Goal: Check status: Check status

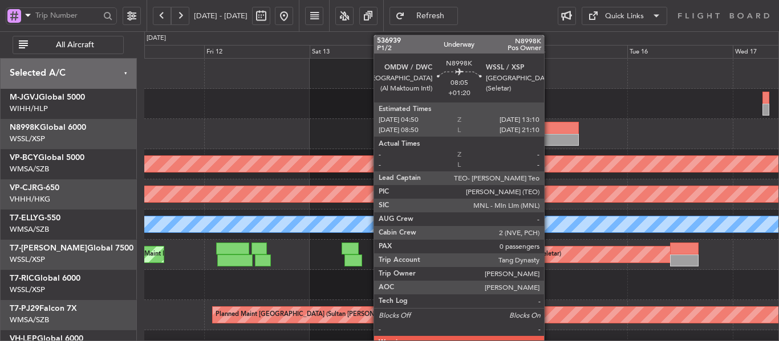
click at [549, 136] on div at bounding box center [560, 140] width 37 height 12
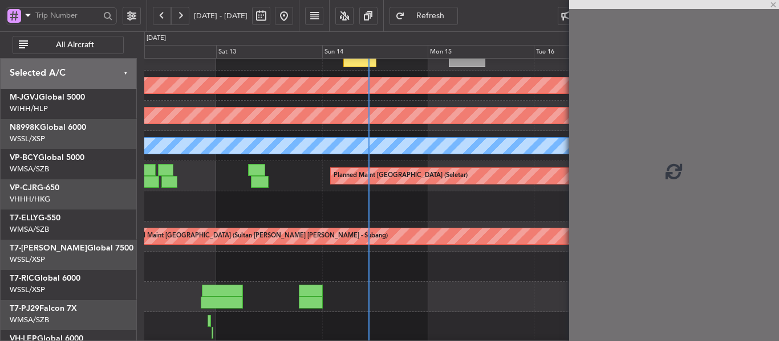
click at [405, 161] on div "Planned Maint [GEOGRAPHIC_DATA] (Seletar) Planned Maint [GEOGRAPHIC_DATA] (Al M…" at bounding box center [461, 176] width 634 height 30
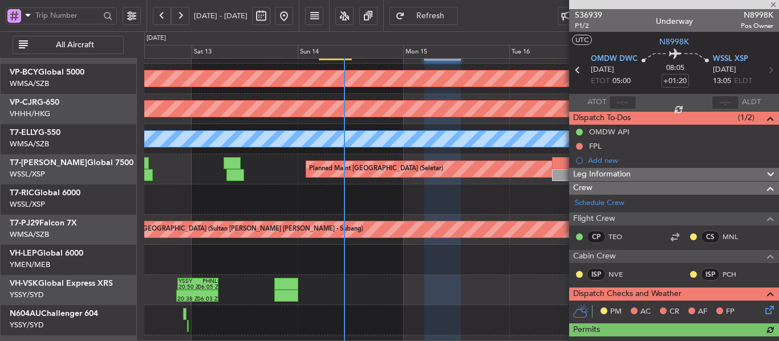
click at [772, 5] on div at bounding box center [674, 4] width 210 height 9
click at [432, 185] on div "Planned Maint [GEOGRAPHIC_DATA] (Seletar) Planned Maint [GEOGRAPHIC_DATA] (Al M…" at bounding box center [461, 169] width 634 height 30
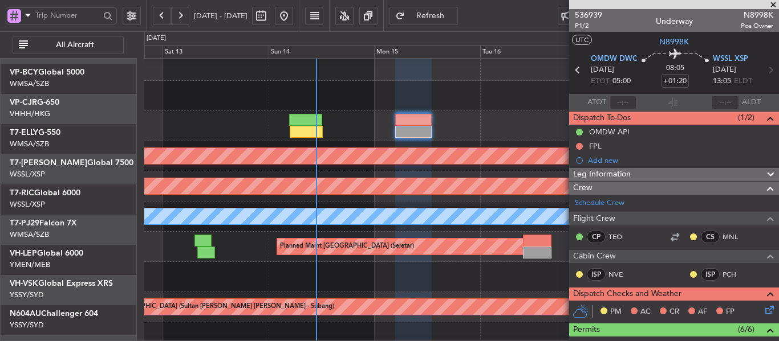
scroll to position [8, 0]
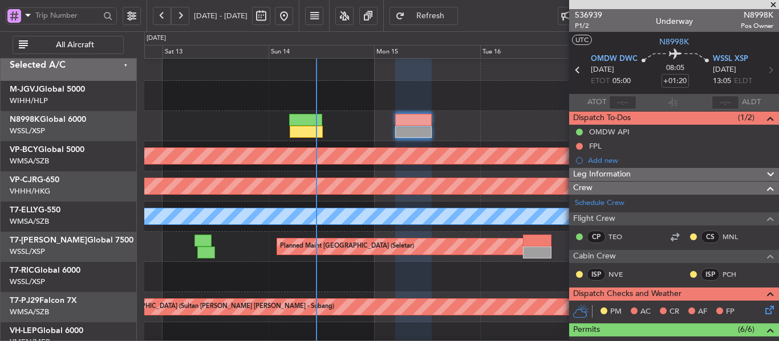
click at [772, 6] on span at bounding box center [772, 5] width 11 height 10
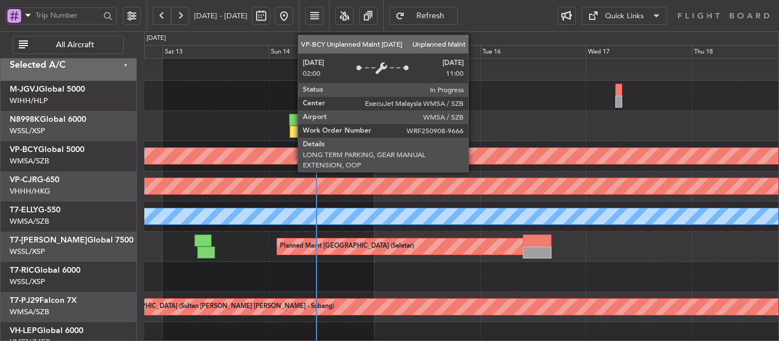
click at [460, 223] on div "Planned Maint [GEOGRAPHIC_DATA] (Seletar) Unplanned Maint [GEOGRAPHIC_DATA] (Su…" at bounding box center [461, 247] width 634 height 393
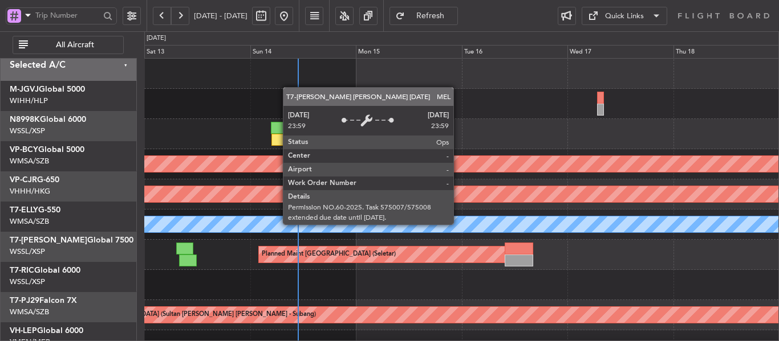
scroll to position [0, 0]
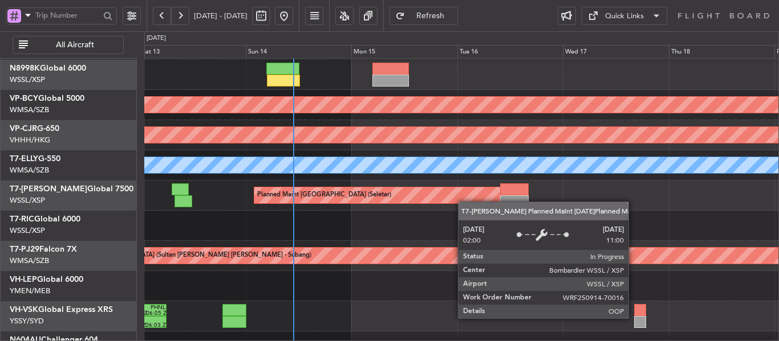
click at [454, 192] on div "Planned Maint [GEOGRAPHIC_DATA] (Seletar)" at bounding box center [379, 196] width 250 height 16
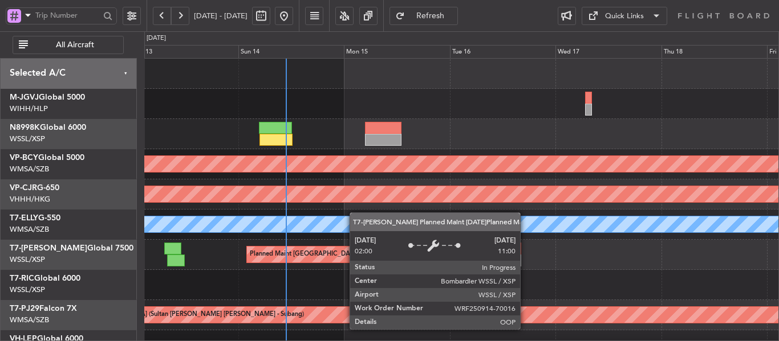
click at [349, 260] on div "Planned Maint [GEOGRAPHIC_DATA] (Seletar)" at bounding box center [372, 255] width 250 height 16
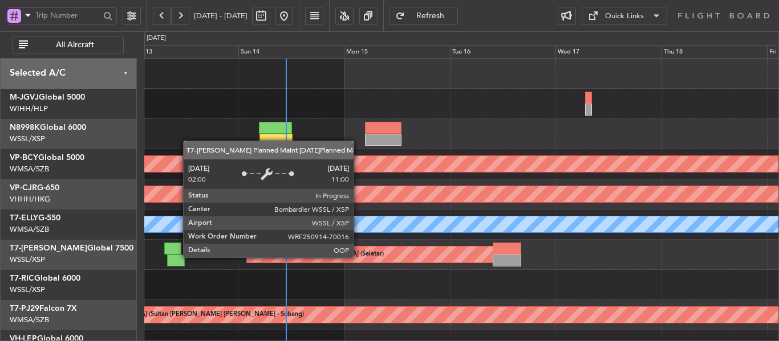
scroll to position [97, 0]
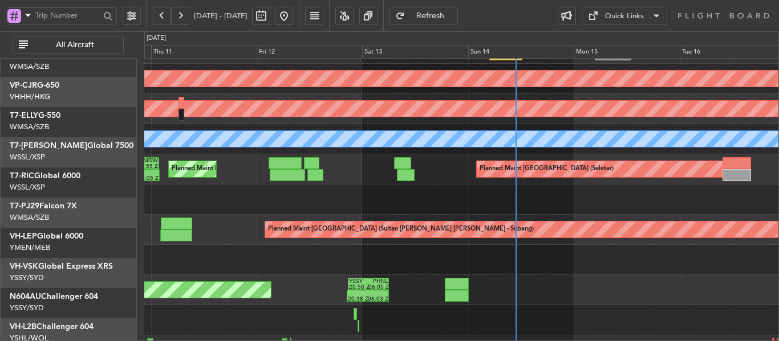
click at [246, 185] on div at bounding box center [461, 200] width 634 height 30
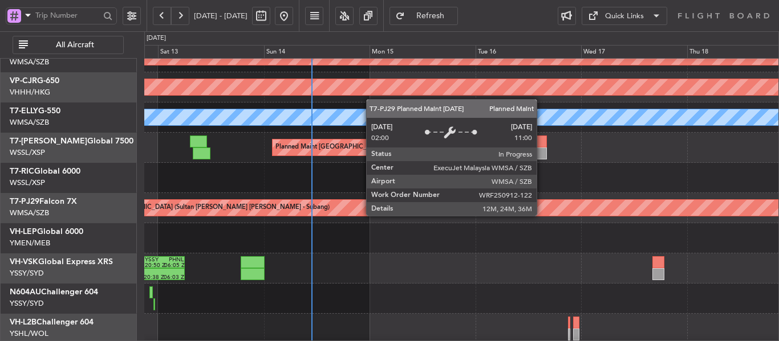
click at [331, 184] on div "Unplanned Maint [GEOGRAPHIC_DATA] (Sultan [PERSON_NAME] [PERSON_NAME] - Subang)…" at bounding box center [461, 148] width 634 height 393
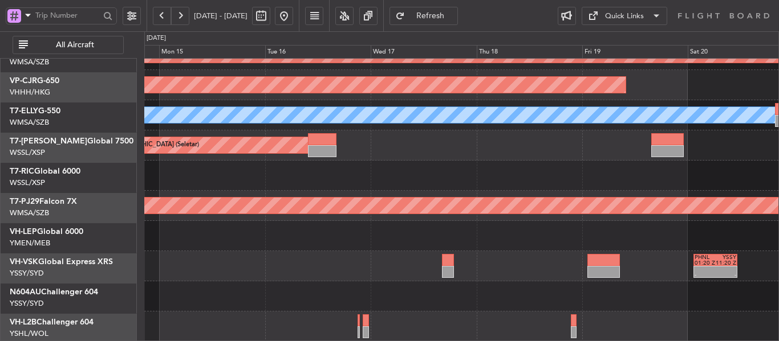
scroll to position [109, 0]
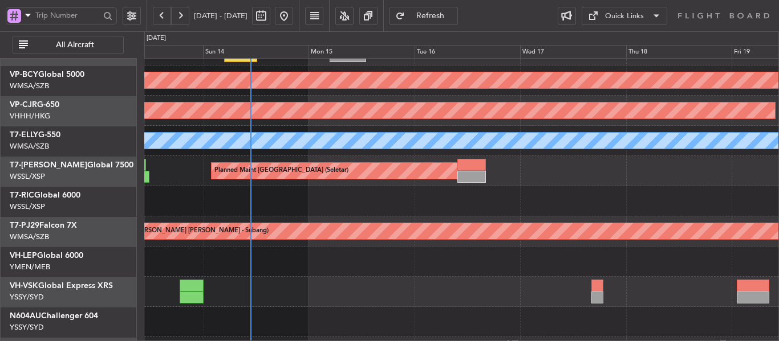
click at [405, 200] on div at bounding box center [461, 201] width 634 height 30
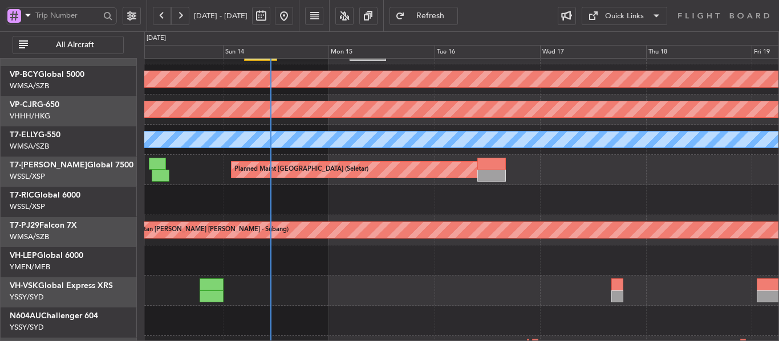
scroll to position [85, 0]
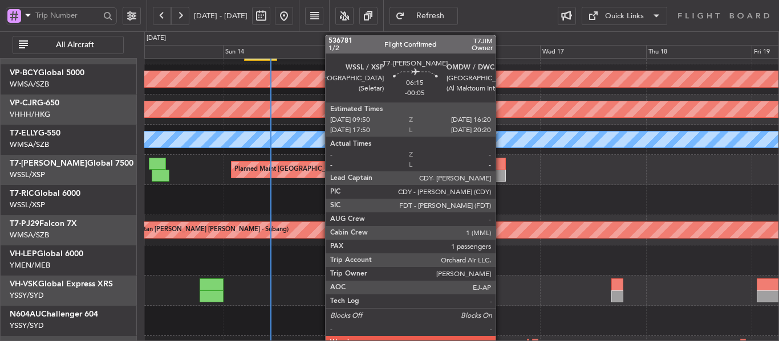
click at [501, 165] on div at bounding box center [491, 164] width 29 height 12
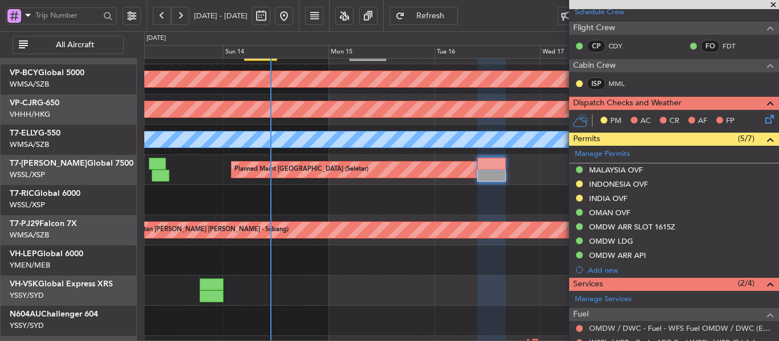
scroll to position [143, 0]
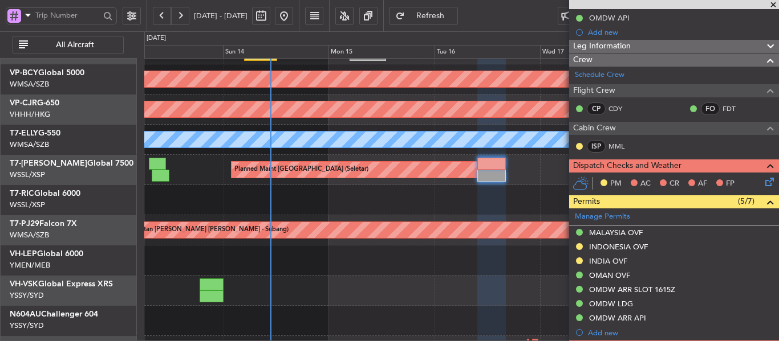
click at [772, 5] on span at bounding box center [772, 5] width 11 height 10
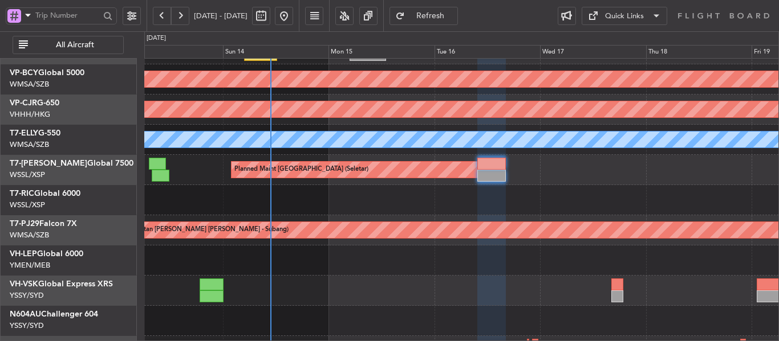
type input "0"
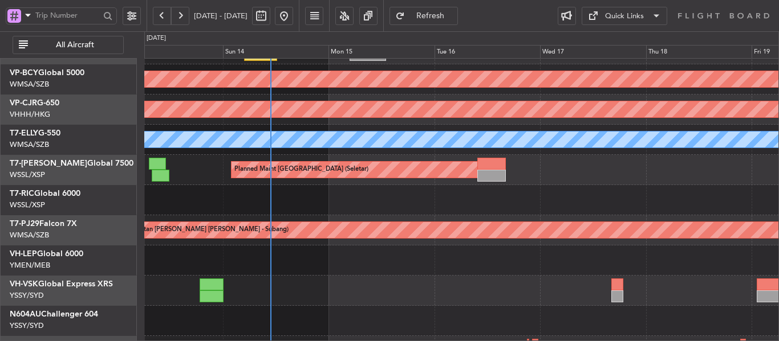
scroll to position [0, 0]
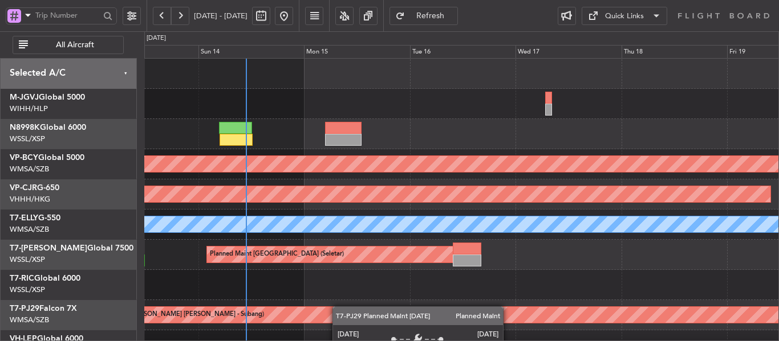
click at [338, 307] on div "Unplanned Maint [GEOGRAPHIC_DATA] (Sultan [PERSON_NAME] [PERSON_NAME] - Subang)…" at bounding box center [461, 255] width 634 height 393
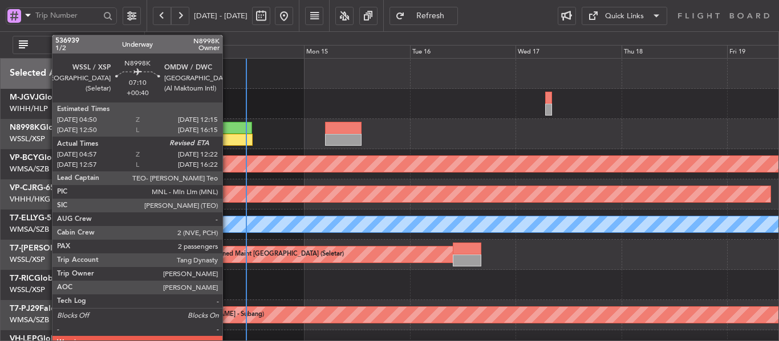
click at [227, 127] on div at bounding box center [235, 128] width 33 height 12
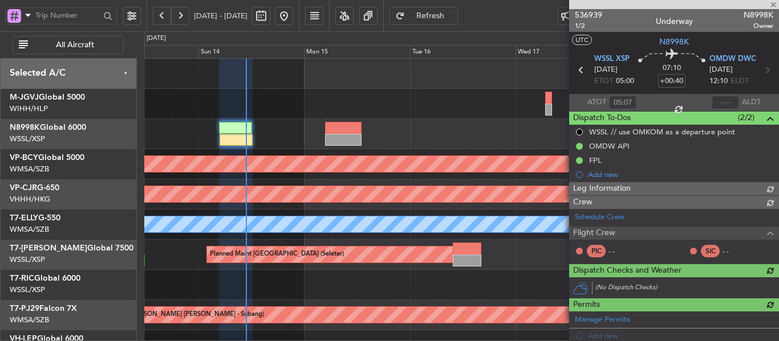
type input "[PERSON_NAME] (BTA)"
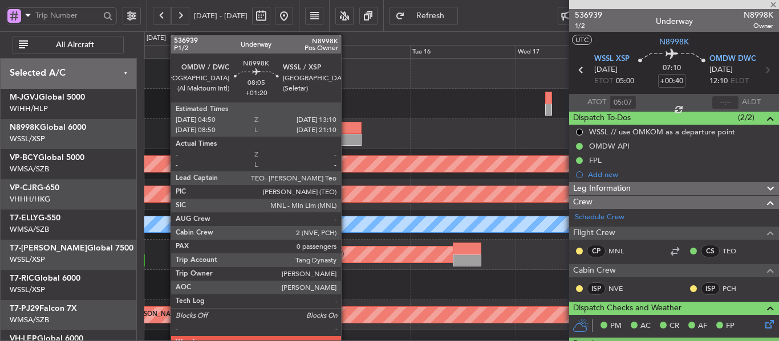
click at [346, 138] on div at bounding box center [343, 140] width 37 height 12
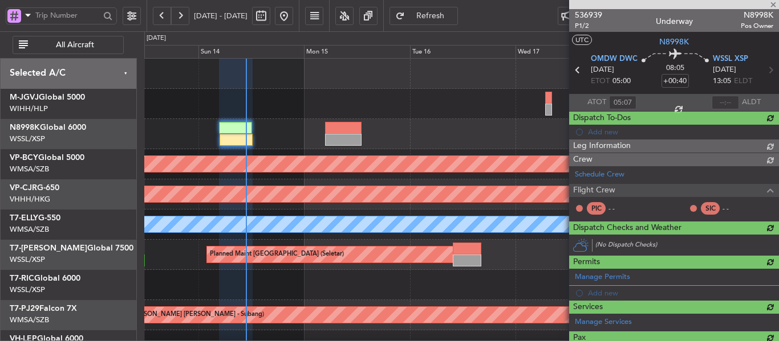
type input "+01:20"
type input "0"
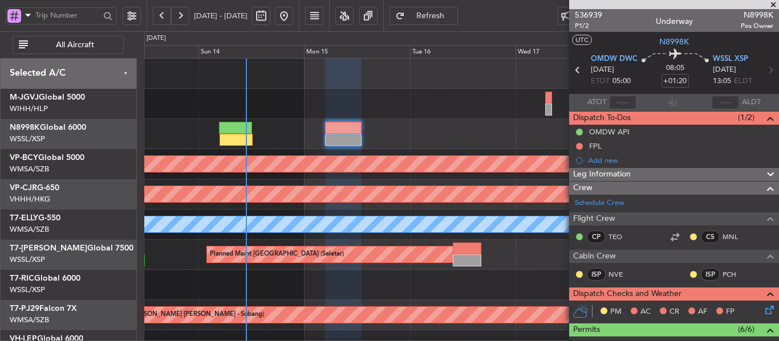
click at [772, 3] on span at bounding box center [772, 5] width 11 height 10
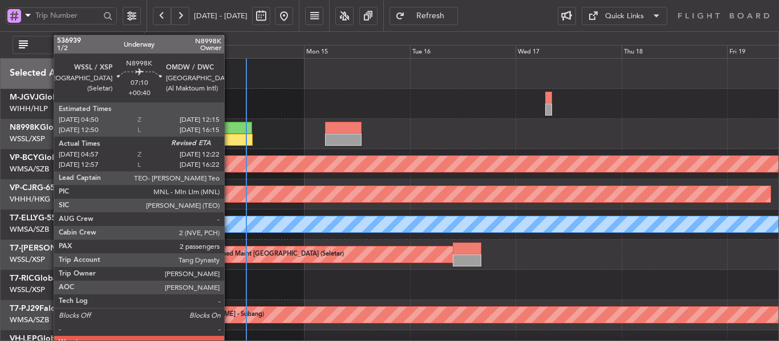
click at [229, 144] on div at bounding box center [235, 140] width 33 height 12
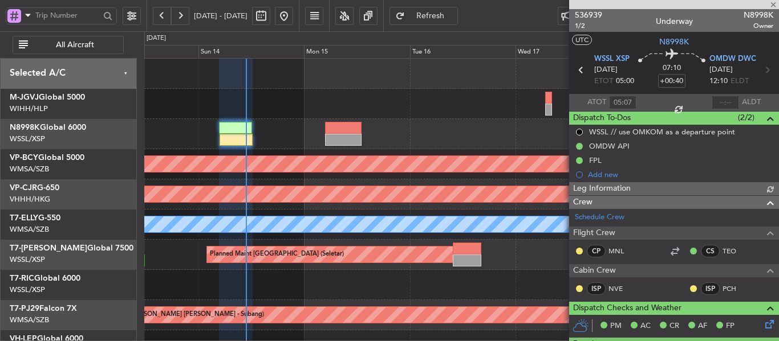
type input "[PERSON_NAME] (BTA)"
click at [772, 6] on span at bounding box center [772, 5] width 11 height 10
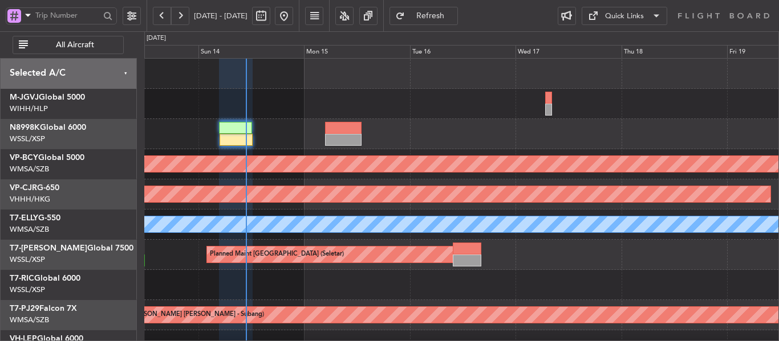
type input "0"
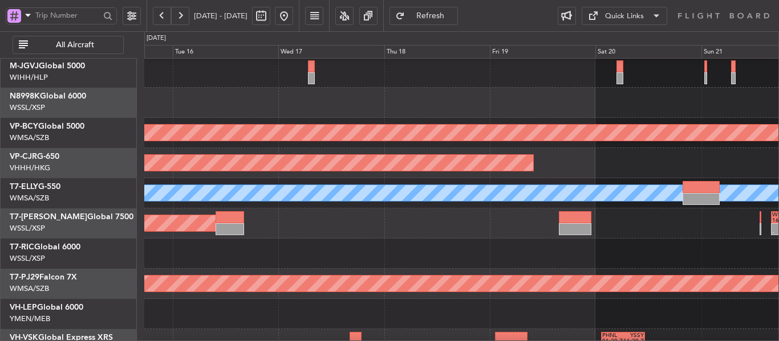
click at [314, 177] on div "Planned Maint [GEOGRAPHIC_DATA] ([GEOGRAPHIC_DATA] Intl)" at bounding box center [461, 163] width 634 height 30
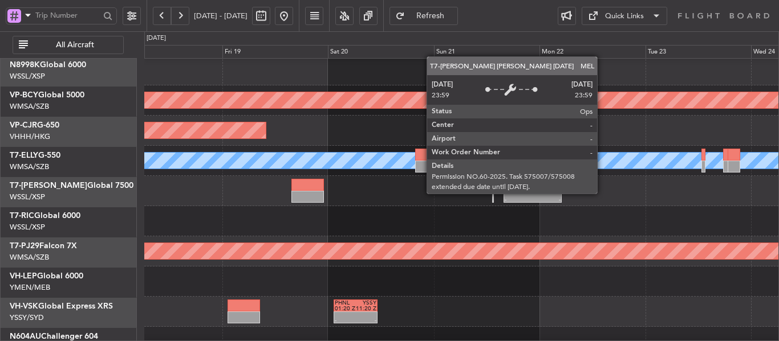
click at [332, 160] on div "MEL" at bounding box center [461, 161] width 1901 height 16
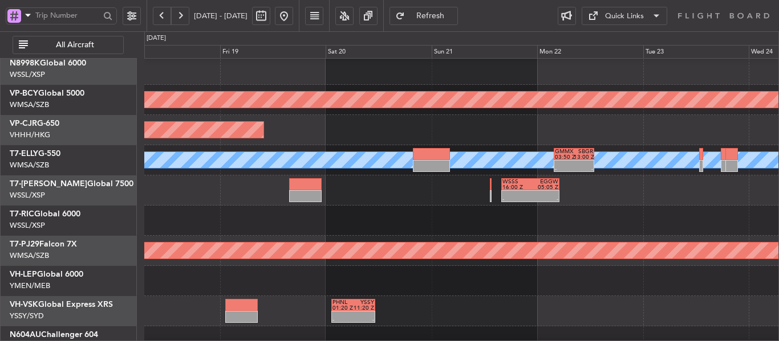
click at [423, 206] on div at bounding box center [461, 221] width 634 height 30
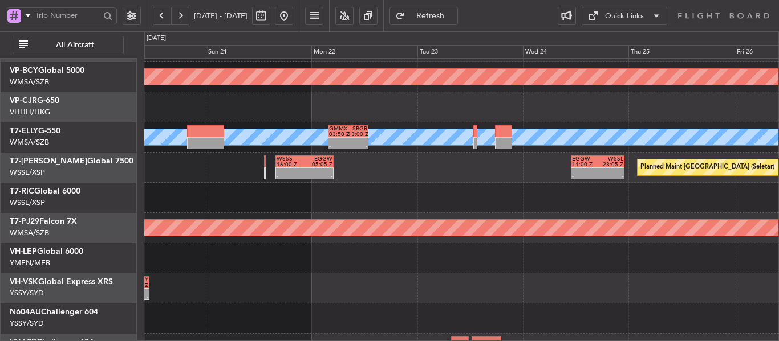
scroll to position [91, 0]
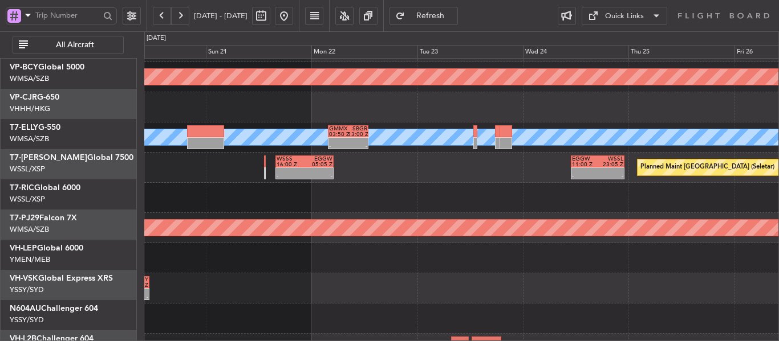
click at [404, 209] on div at bounding box center [461, 198] width 634 height 30
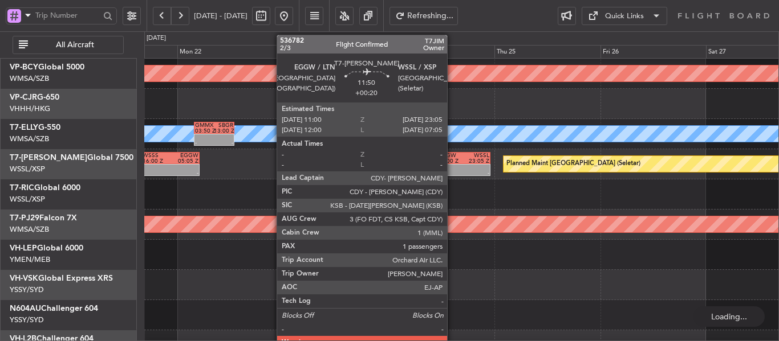
click at [452, 169] on div at bounding box center [451, 168] width 26 height 6
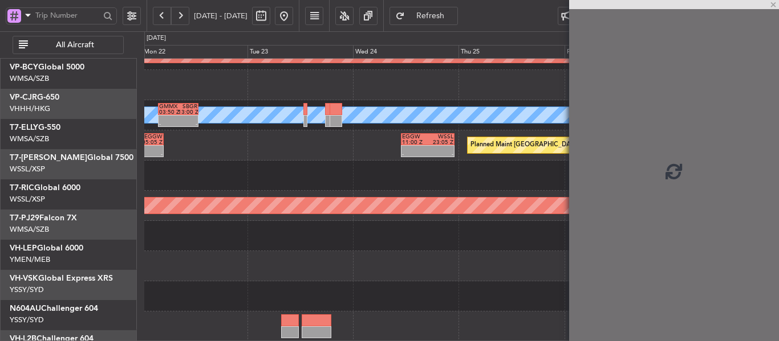
scroll to position [109, 0]
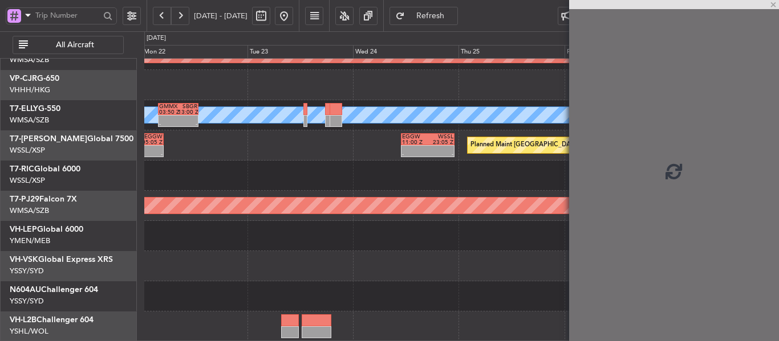
click at [350, 134] on div "Unplanned Maint [GEOGRAPHIC_DATA] (Sultan [PERSON_NAME] [PERSON_NAME] - Subang)…" at bounding box center [461, 145] width 634 height 393
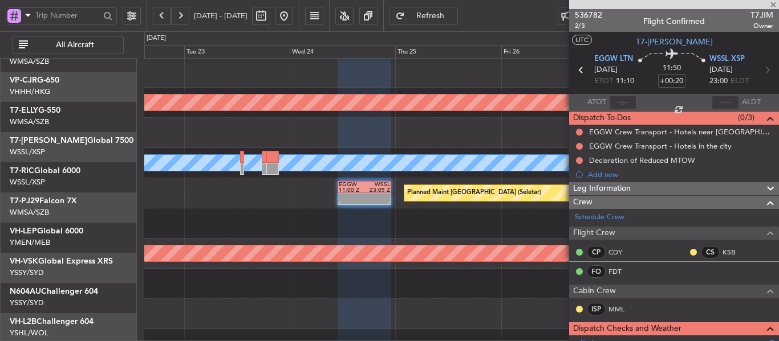
scroll to position [62, 0]
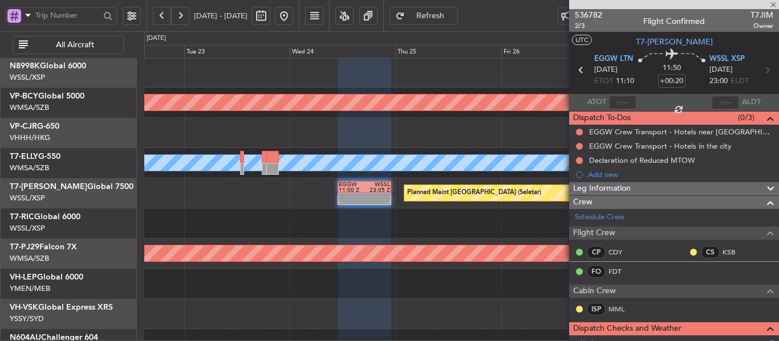
click at [401, 203] on div "Planned Maint [GEOGRAPHIC_DATA] (Seletar) - - EGGW 11:00 Z WSSL 23:05 Z - - WSS…" at bounding box center [461, 193] width 634 height 30
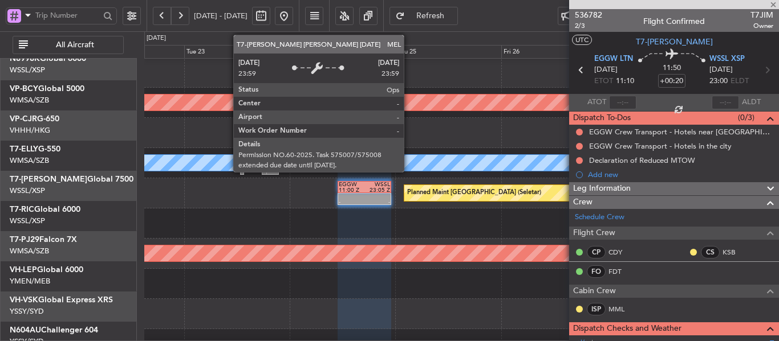
click at [124, 143] on div "Unplanned Maint [GEOGRAPHIC_DATA] (Sultan [PERSON_NAME] [PERSON_NAME] - Subang)…" at bounding box center [389, 186] width 779 height 310
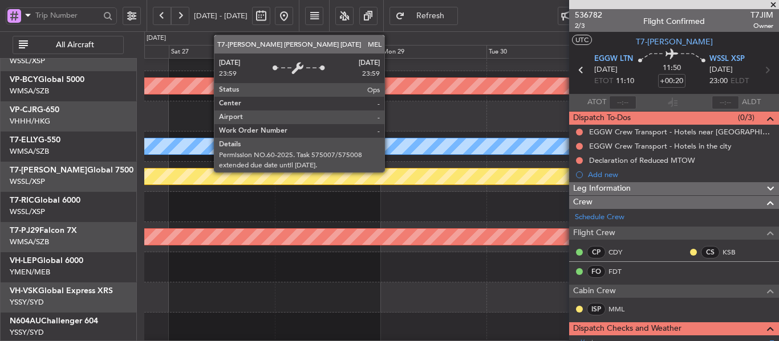
click at [237, 151] on div "MEL" at bounding box center [51, 147] width 1080 height 16
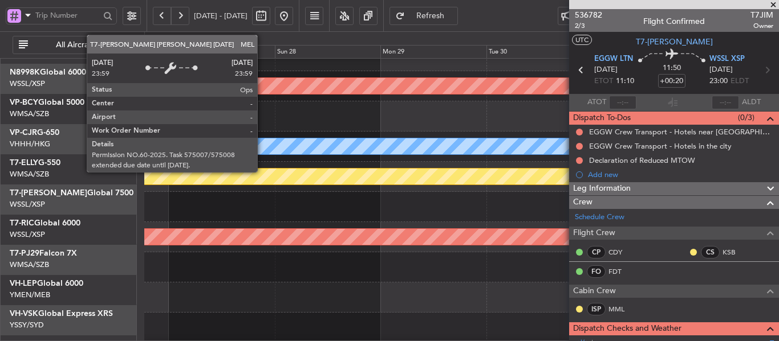
click at [493, 154] on div "MEL" at bounding box center [51, 147] width 1080 height 16
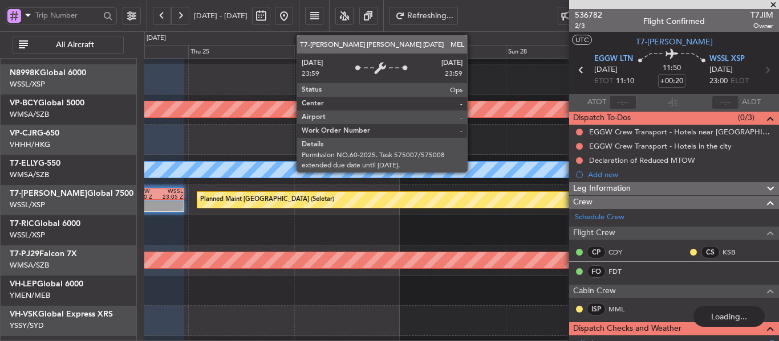
scroll to position [35, 0]
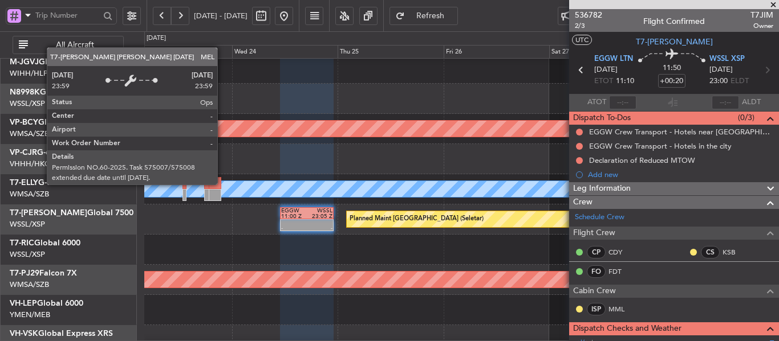
click at [222, 184] on div "MEL" at bounding box center [241, 189] width 1460 height 16
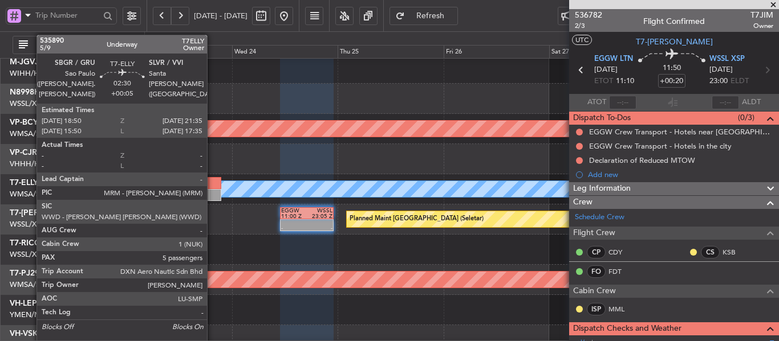
click at [211, 189] on div at bounding box center [215, 195] width 13 height 12
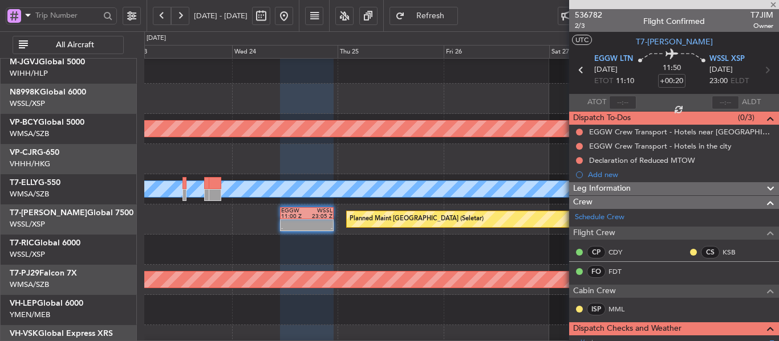
type input "+00:05"
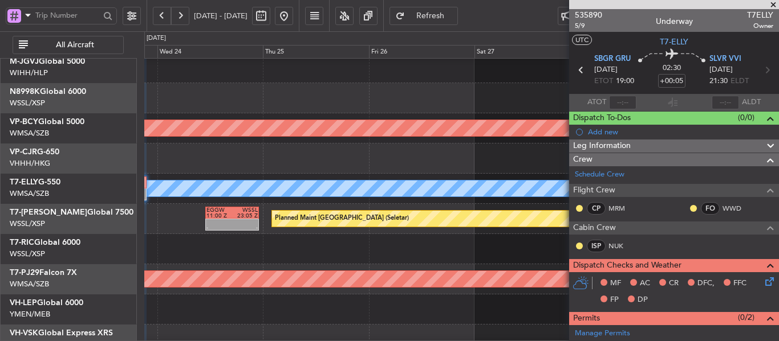
click at [400, 176] on div "[PERSON_NAME] GMMX 03:50 Z SBGR 13:00 Z - -" at bounding box center [461, 189] width 634 height 30
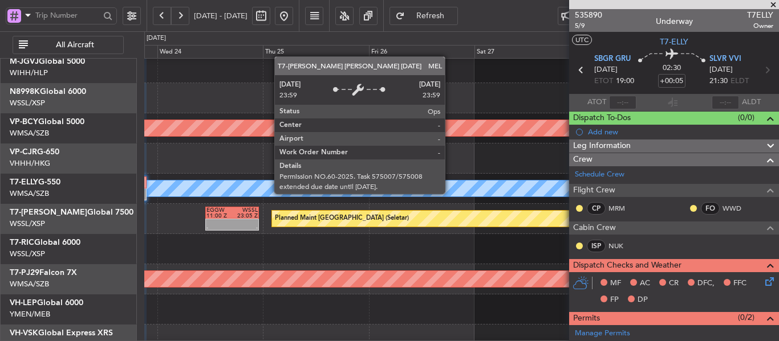
scroll to position [39, 0]
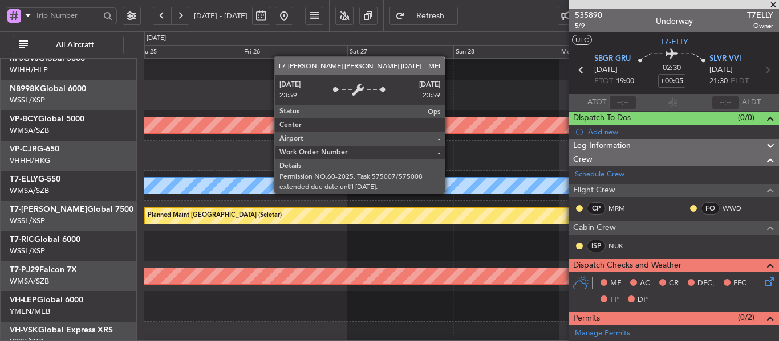
click at [323, 190] on div "MEL" at bounding box center [140, 186] width 1258 height 16
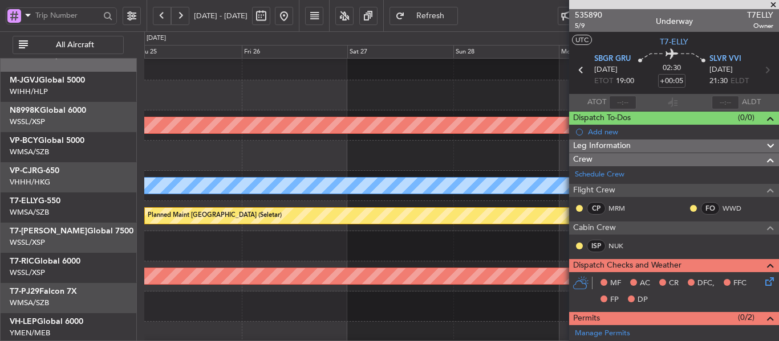
click at [412, 201] on div "MEL" at bounding box center [461, 186] width 634 height 30
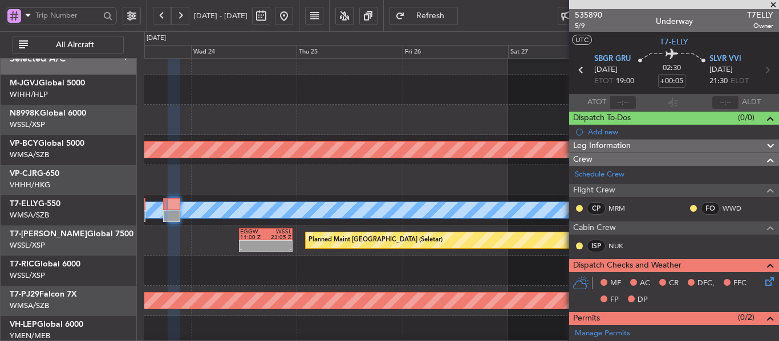
scroll to position [9, 0]
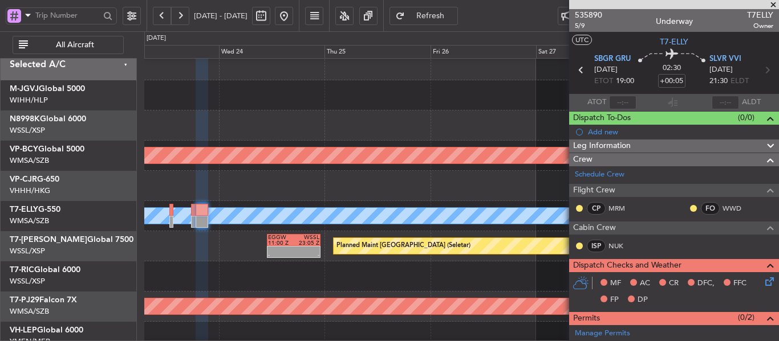
click at [328, 229] on div "[PERSON_NAME] - - GMMX 03:50 Z SBGR 13:00 Z" at bounding box center [461, 216] width 634 height 30
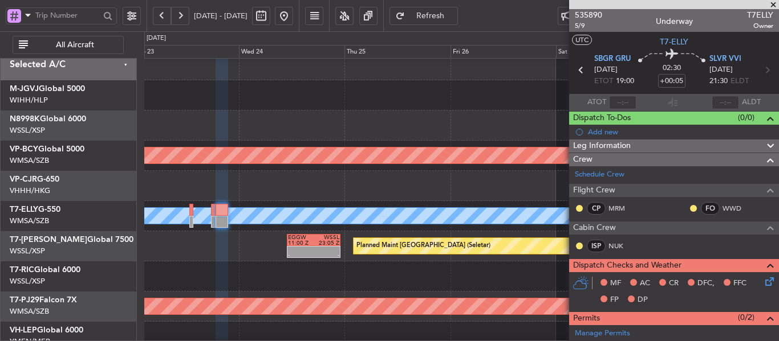
click at [772, 3] on span at bounding box center [772, 5] width 11 height 10
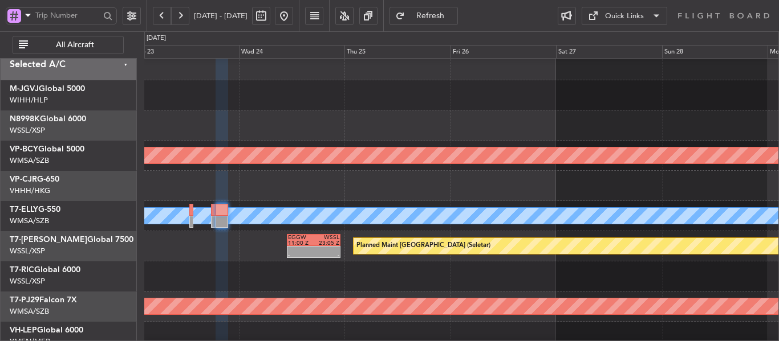
type input "0"
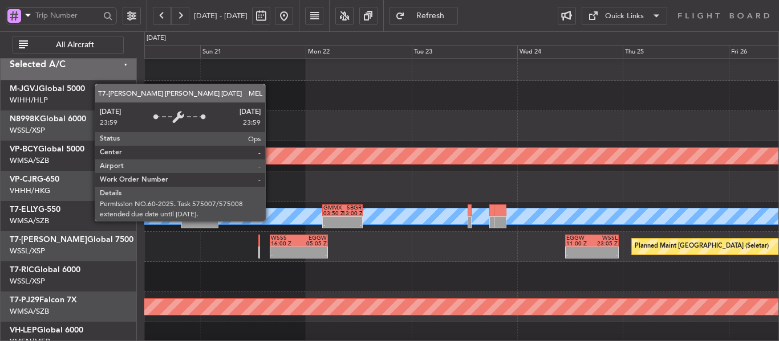
click at [623, 220] on div "MEL" at bounding box center [383, 217] width 1745 height 16
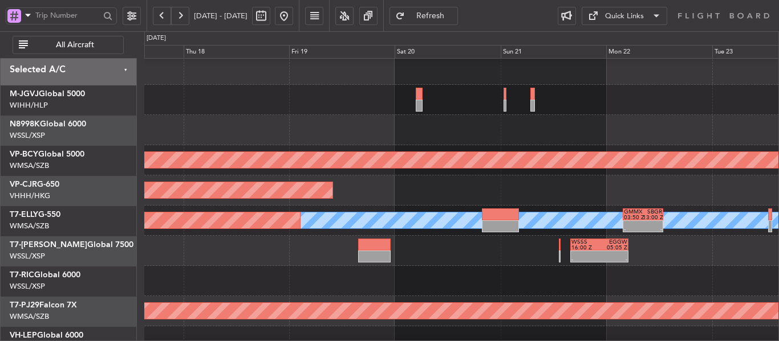
click at [568, 207] on div "[PERSON_NAME] - - GMMX 03:50 Z SBGR 13:00 Z Planned Maint [GEOGRAPHIC_DATA] ([G…" at bounding box center [461, 221] width 634 height 30
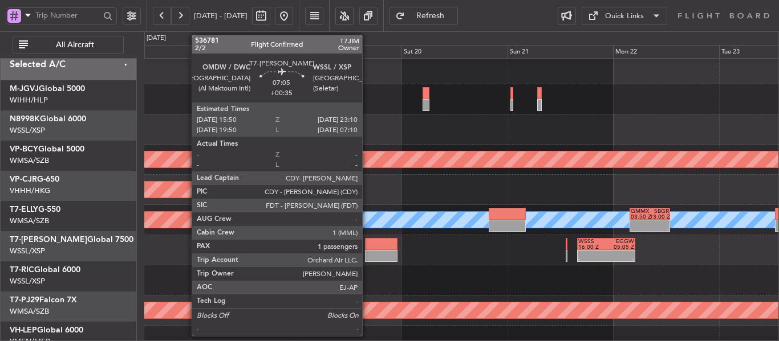
click at [397, 250] on div at bounding box center [381, 256] width 32 height 12
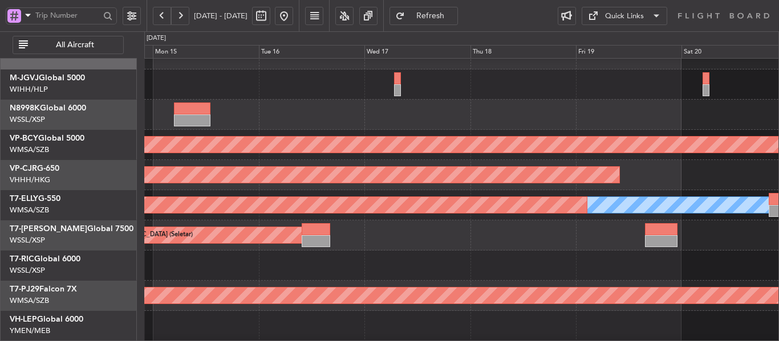
click at [641, 231] on fb-app "[DATE] - [DATE] Refresh Quick Links All Aircraft Unplanned Maint [GEOGRAPHIC_DA…" at bounding box center [389, 178] width 779 height 328
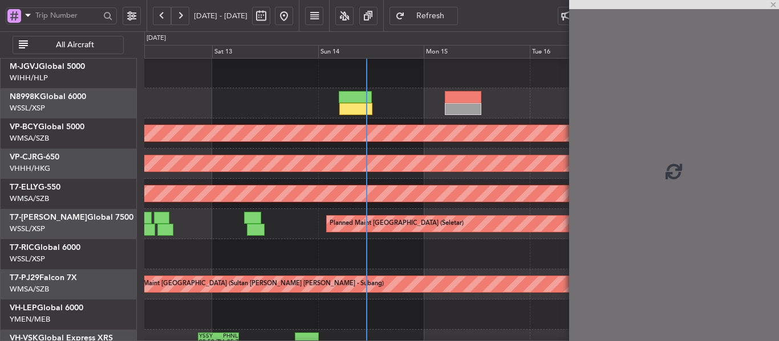
click at [401, 237] on div "Planned Maint [GEOGRAPHIC_DATA] (Seletar) Planned Maint [GEOGRAPHIC_DATA] (Al M…" at bounding box center [461, 224] width 634 height 30
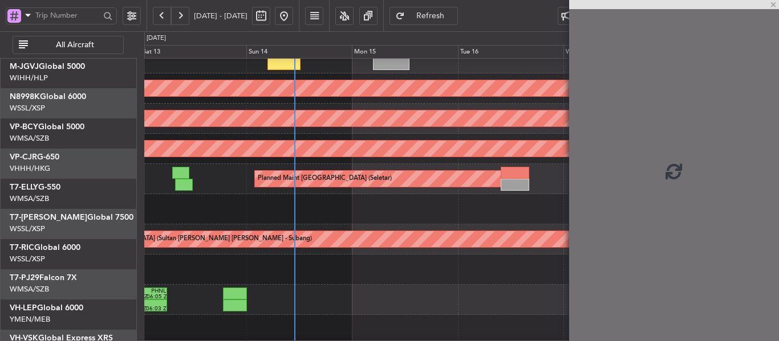
scroll to position [78, 0]
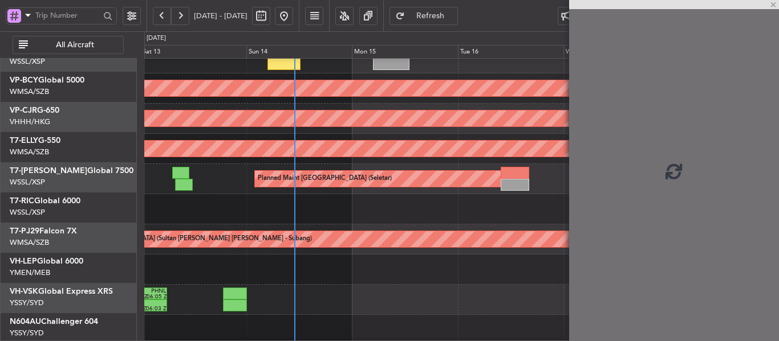
click at [426, 221] on div at bounding box center [461, 209] width 634 height 30
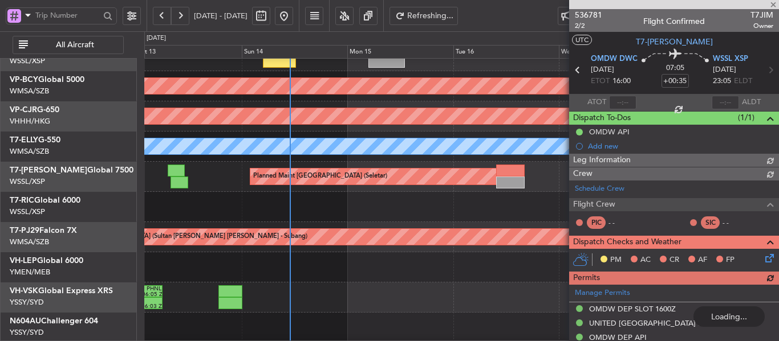
click at [400, 222] on div "Planned Maint [GEOGRAPHIC_DATA] (Sultan [PERSON_NAME] [PERSON_NAME] - Subang)" at bounding box center [461, 237] width 634 height 30
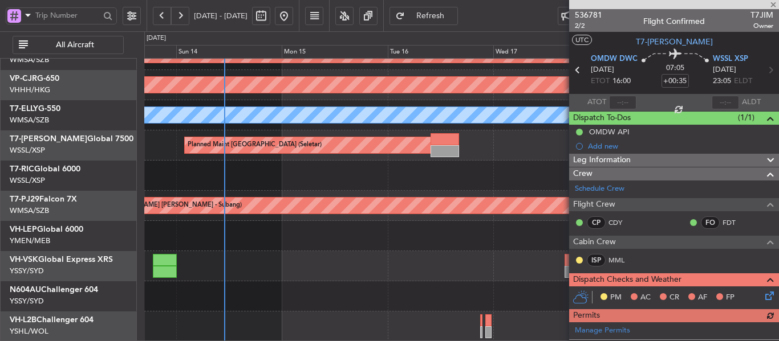
click at [402, 188] on div at bounding box center [461, 176] width 634 height 30
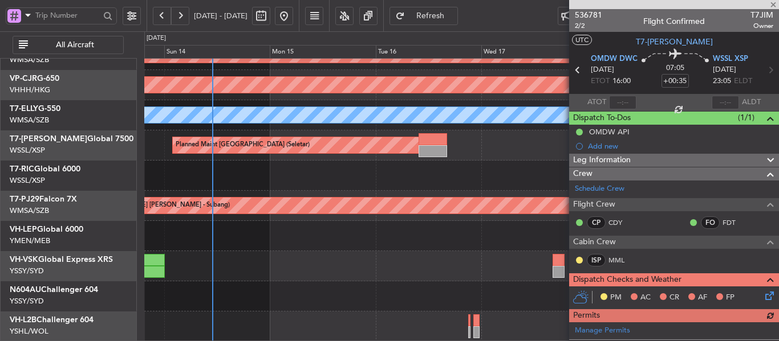
click at [372, 189] on div "Unplanned Maint [GEOGRAPHIC_DATA] (Sultan [PERSON_NAME] [PERSON_NAME] - Subang)…" at bounding box center [461, 145] width 634 height 393
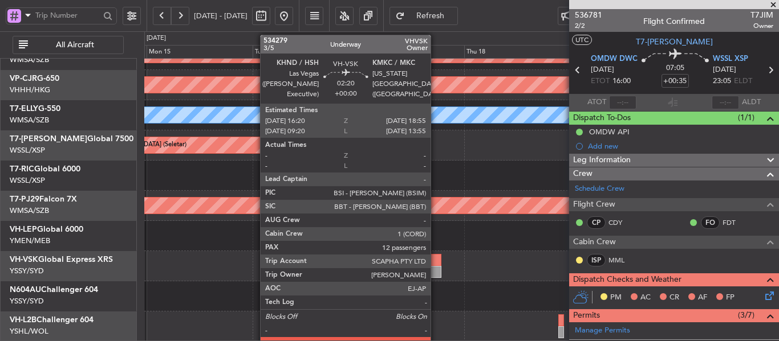
click at [436, 268] on div at bounding box center [434, 272] width 11 height 12
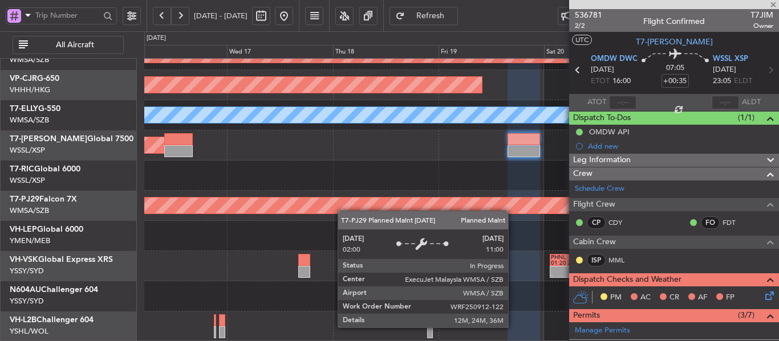
click at [340, 204] on div "Unplanned Maint [GEOGRAPHIC_DATA] (Sultan [PERSON_NAME] [PERSON_NAME] - Subang)…" at bounding box center [461, 145] width 634 height 393
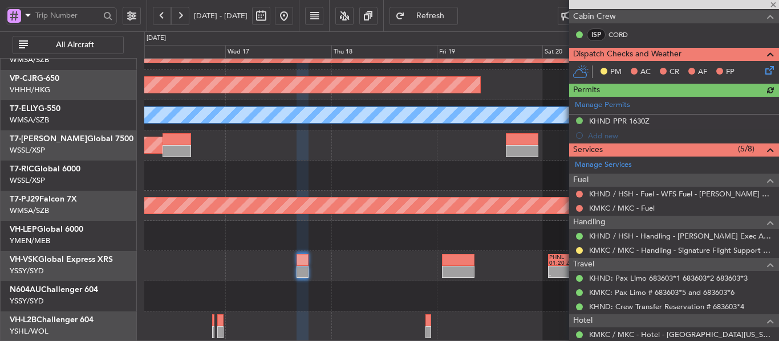
scroll to position [228, 0]
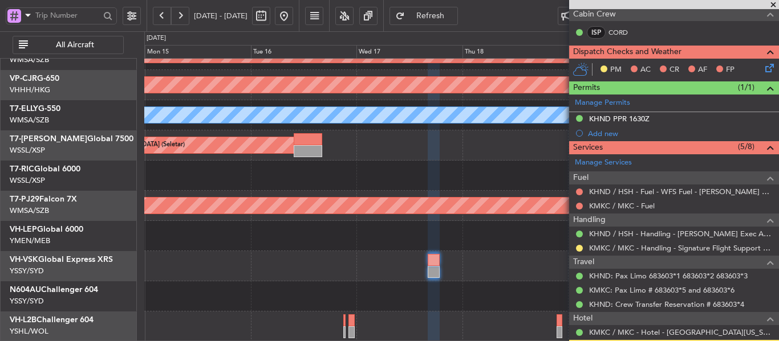
click at [383, 242] on div "Unplanned Maint [GEOGRAPHIC_DATA] (Sultan [PERSON_NAME] [PERSON_NAME] - Subang)…" at bounding box center [461, 145] width 634 height 393
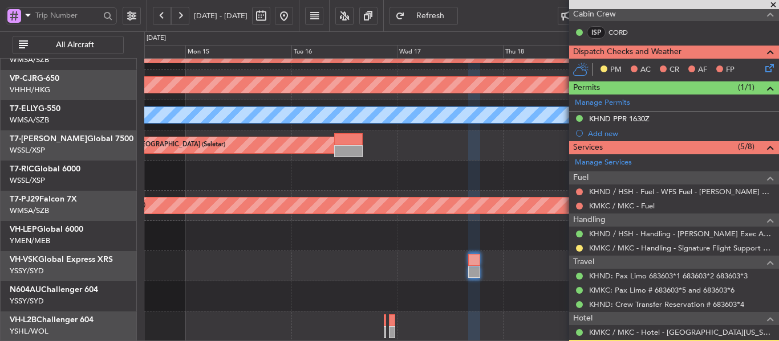
click at [412, 257] on div "- - PHNL 01:20 Z YSSY 11:20 Z YSSY 20:50 Z PHNL 06:05 Z 20:38 Z 06:03 Z" at bounding box center [461, 266] width 634 height 30
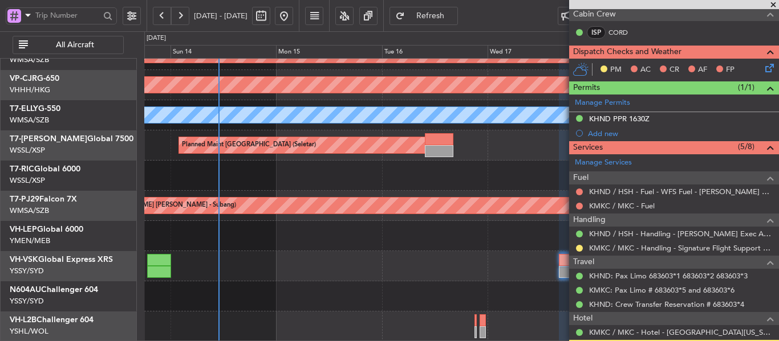
click at [422, 258] on div "YSSY 20:50 Z PHNL 06:05 Z 20:38 Z 06:03 Z - - PHNL 01:20 Z YSSY 11:20 Z" at bounding box center [461, 266] width 634 height 30
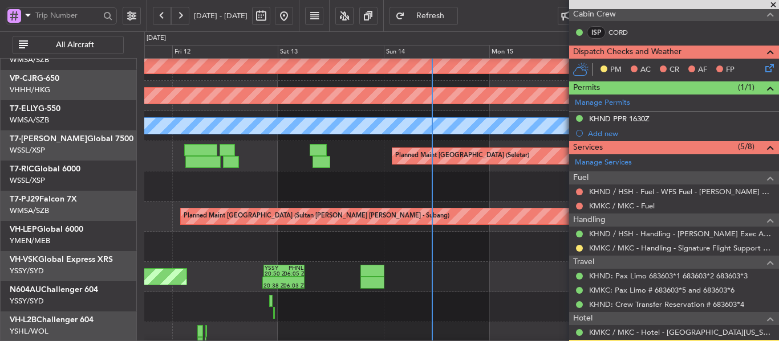
click at [485, 262] on div "YSSY 20:50 Z PHNL 06:05 Z 20:38 Z 06:03 Z Unplanned Maint Sydney ([PERSON_NAME]…" at bounding box center [461, 277] width 634 height 30
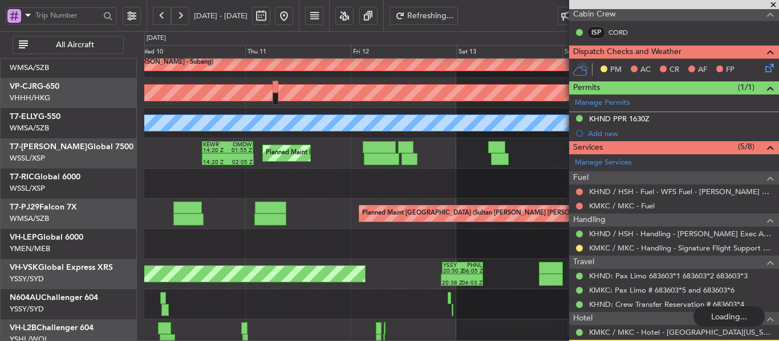
click at [771, 6] on span at bounding box center [772, 5] width 11 height 10
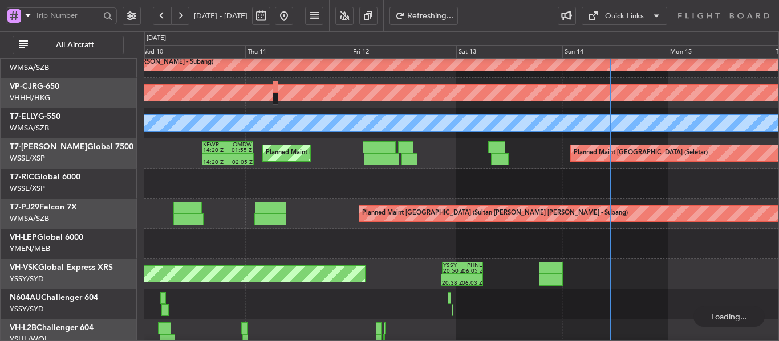
type input "0"
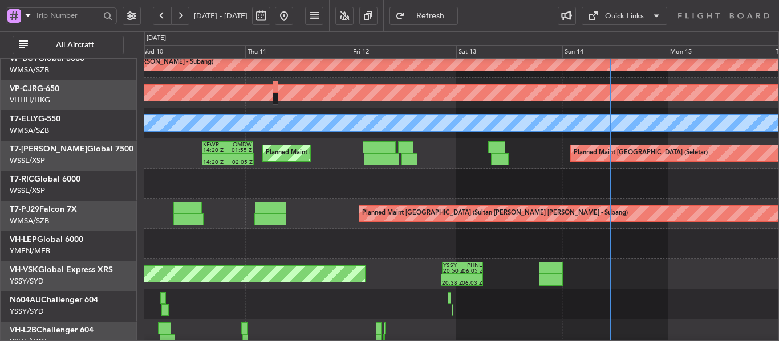
click at [568, 267] on div "Unplanned Maint Sydney ([PERSON_NAME] Intl) 20:38 Z 06:03 Z YSSY 20:50 Z PHNL 0…" at bounding box center [461, 274] width 634 height 30
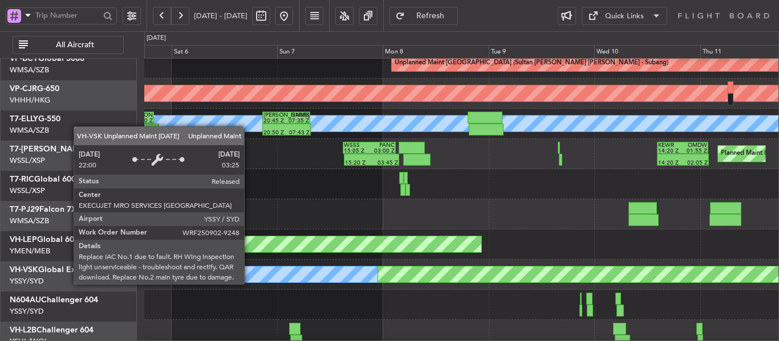
click at [524, 271] on div "Unplanned Maint Sydney ([PERSON_NAME] Intl)" at bounding box center [279, 275] width 1080 height 16
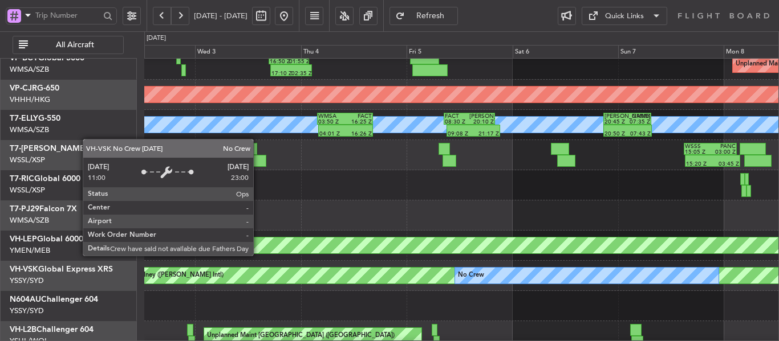
click at [517, 268] on div "No Crew" at bounding box center [586, 276] width 263 height 16
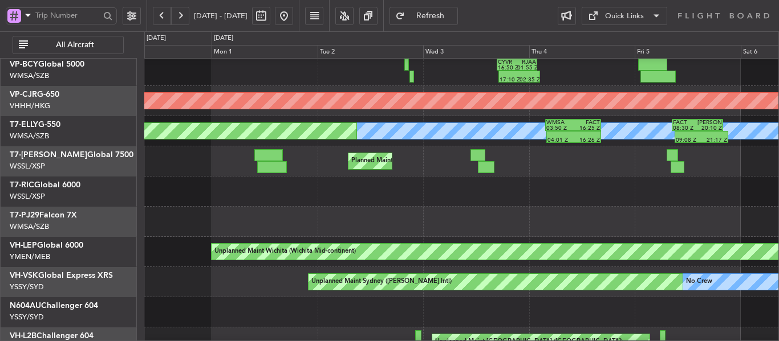
click at [508, 273] on div "Unplanned Maint Sydney ([PERSON_NAME] Intl) No Crew" at bounding box center [461, 282] width 634 height 30
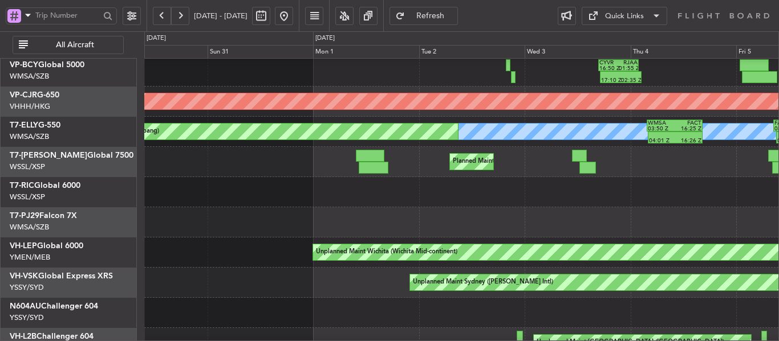
click at [371, 272] on div "Unplanned Maint Sydney ([PERSON_NAME] Intl) No Crew" at bounding box center [461, 283] width 634 height 30
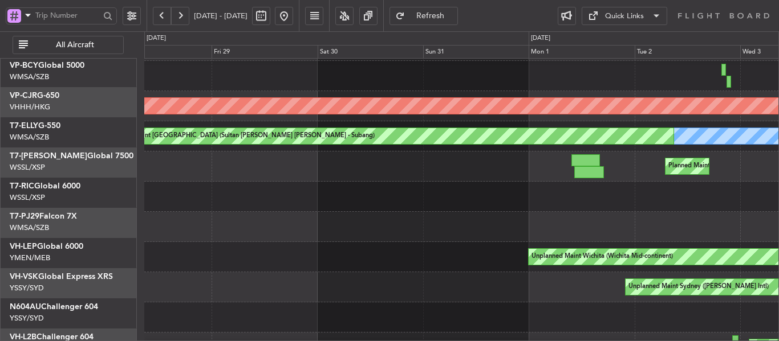
click at [433, 276] on div "Unplanned Maint Sydney ([PERSON_NAME] Intl)" at bounding box center [461, 287] width 634 height 30
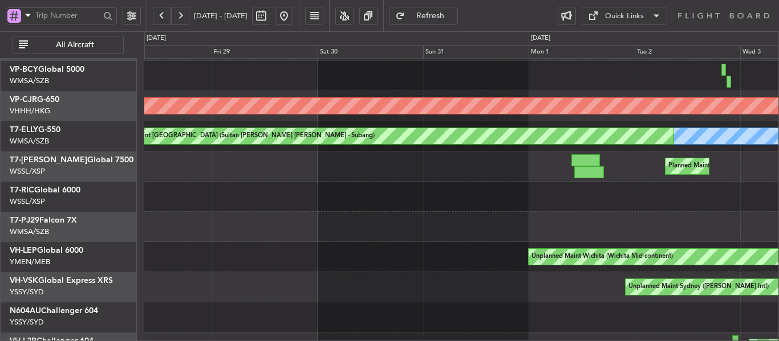
scroll to position [87, 0]
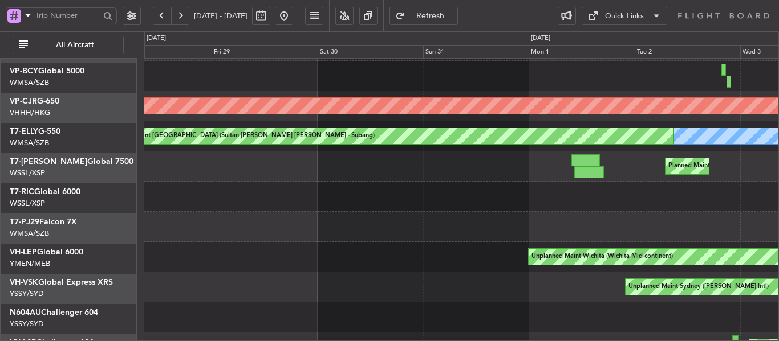
click at [310, 278] on div "Unplanned Maint Sydney ([PERSON_NAME] Intl)" at bounding box center [461, 287] width 634 height 30
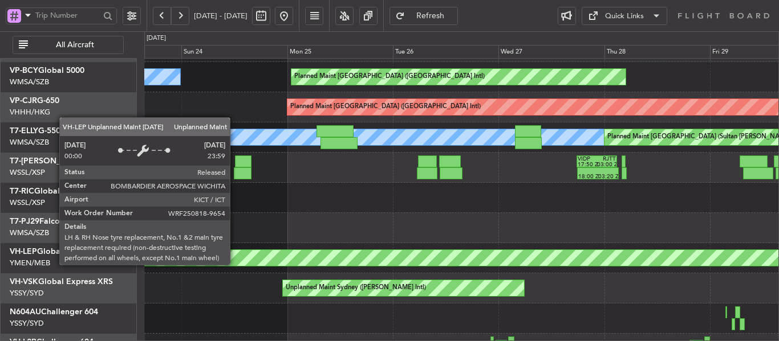
click at [611, 265] on div "Unplanned Maint Wichita (Wichita Mid-continent)" at bounding box center [286, 258] width 1479 height 16
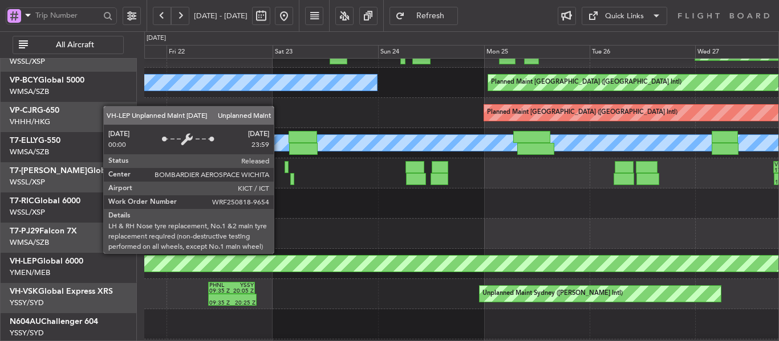
click at [607, 264] on div "Unplanned Maint Wichita (Wichita Mid-continent)" at bounding box center [483, 264] width 1479 height 16
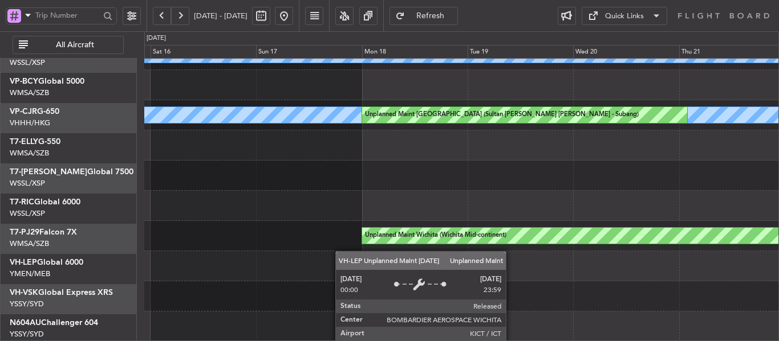
scroll to position [109, 0]
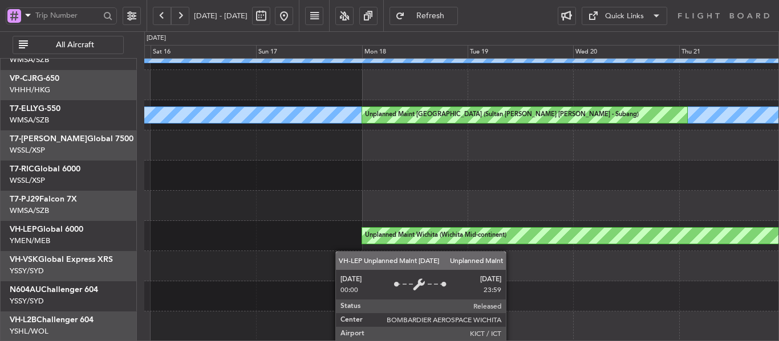
click at [585, 227] on div "Unplanned Maint Wichita (Wichita Mid-continent)" at bounding box center [461, 236] width 634 height 30
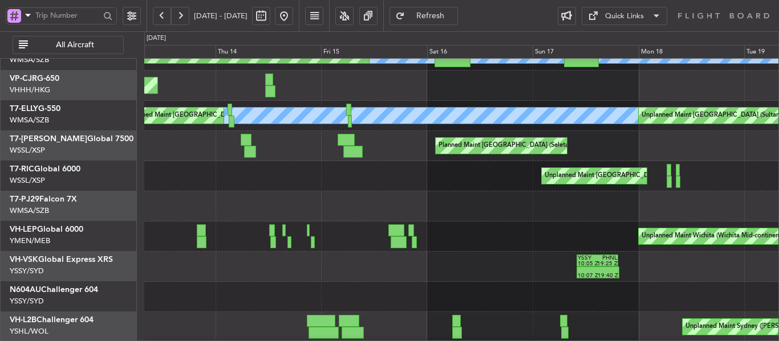
click at [554, 198] on div at bounding box center [461, 207] width 634 height 30
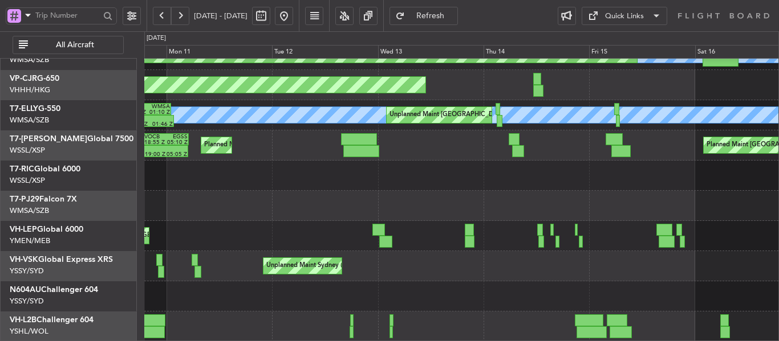
click at [371, 235] on div "Planned Maint [GEOGRAPHIC_DATA] ([GEOGRAPHIC_DATA] International) Unplanned Mai…" at bounding box center [461, 236] width 634 height 30
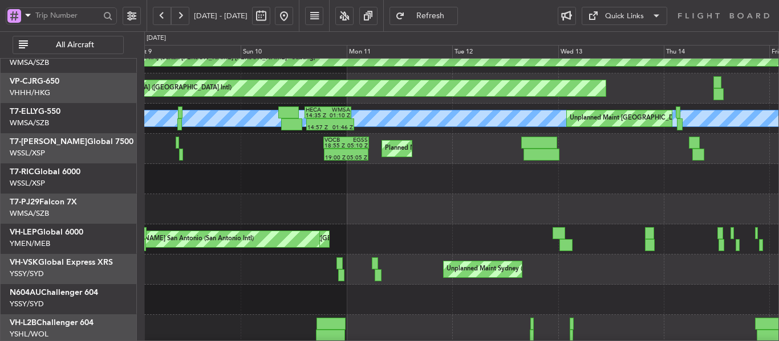
scroll to position [106, 0]
click at [415, 240] on div "Planned Maint [GEOGRAPHIC_DATA] ([GEOGRAPHIC_DATA] International) [PERSON_NAME]…" at bounding box center [461, 240] width 634 height 30
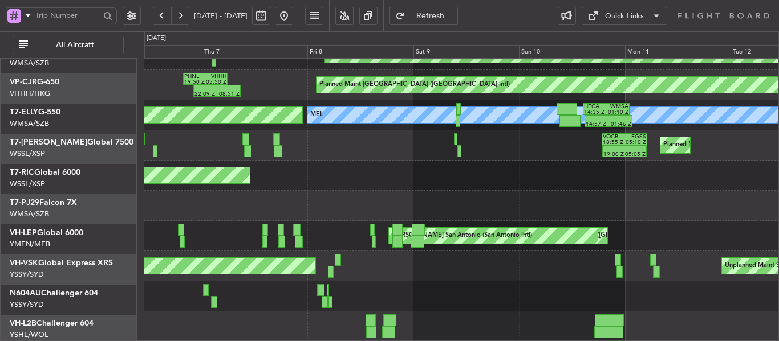
click at [555, 211] on div at bounding box center [461, 206] width 634 height 30
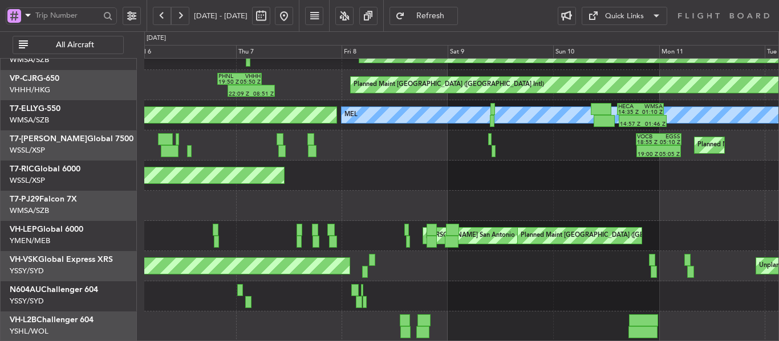
scroll to position [108, 0]
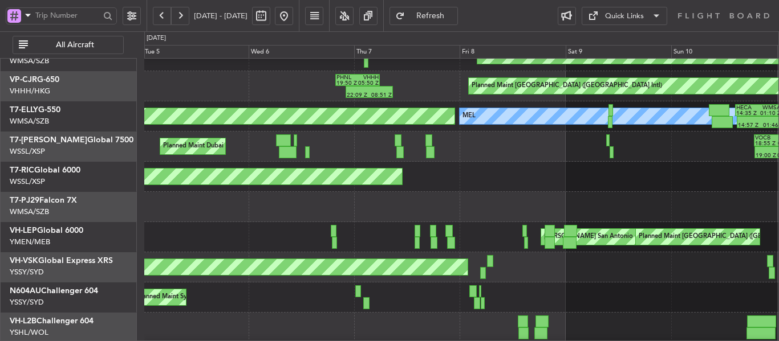
click at [375, 228] on div "[PERSON_NAME] San Antonio (San Antonio Intl) Planned Maint [GEOGRAPHIC_DATA] ([…" at bounding box center [461, 237] width 634 height 30
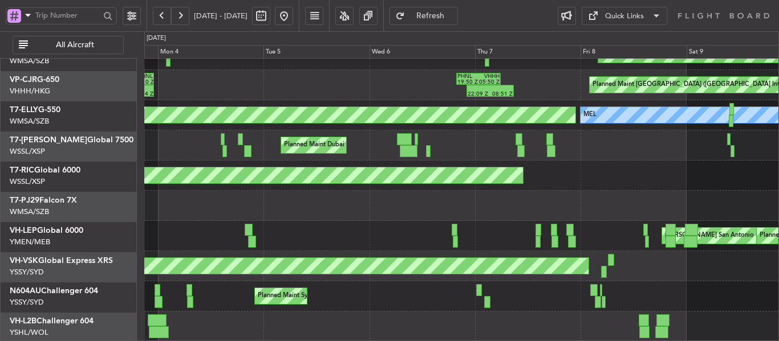
scroll to position [109, 0]
click at [512, 234] on div "[PERSON_NAME] San Antonio (San Antonio Intl) Planned Maint [GEOGRAPHIC_DATA] ([…" at bounding box center [461, 236] width 634 height 30
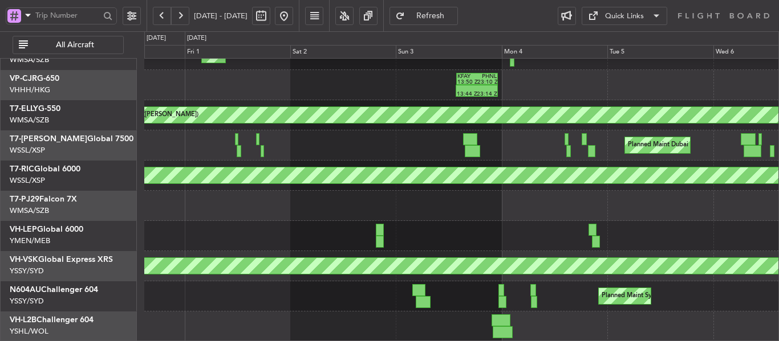
click at [385, 233] on div at bounding box center [461, 236] width 634 height 30
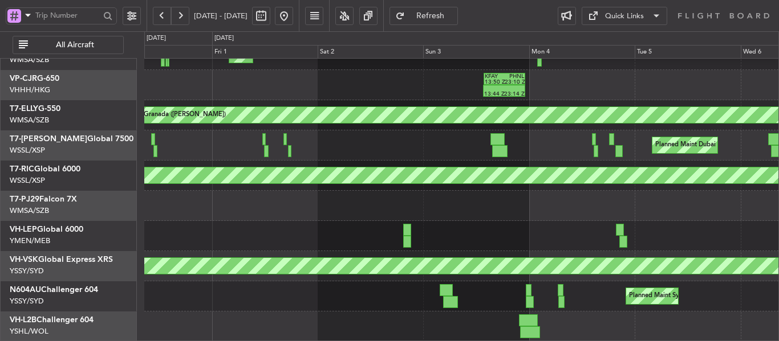
scroll to position [105, 0]
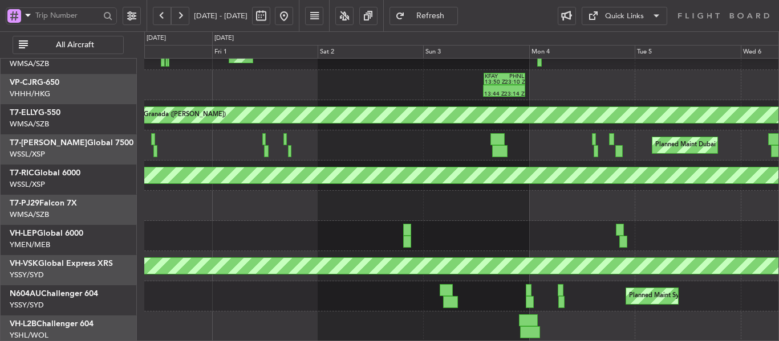
click at [430, 237] on div at bounding box center [461, 236] width 634 height 30
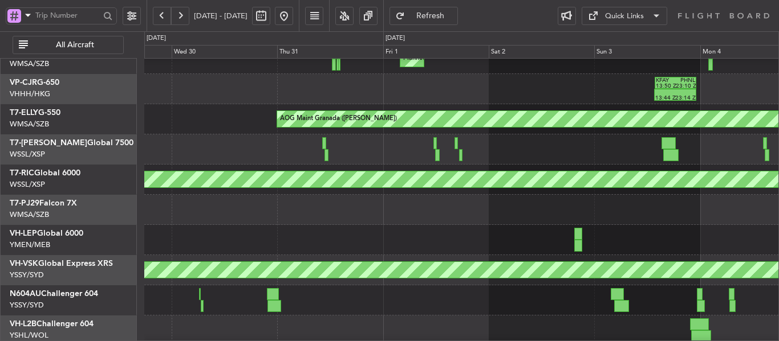
click at [293, 16] on button at bounding box center [284, 16] width 18 height 18
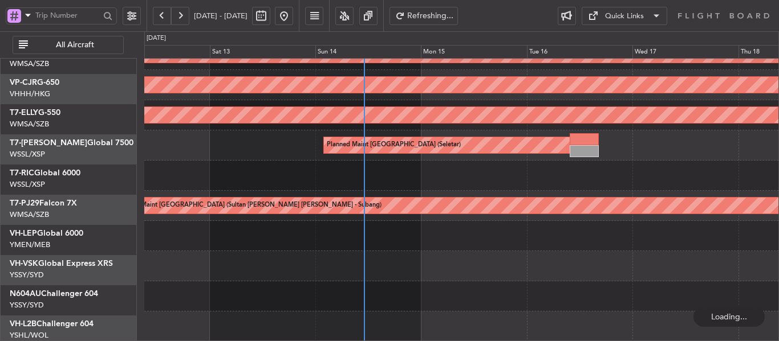
scroll to position [109, 0]
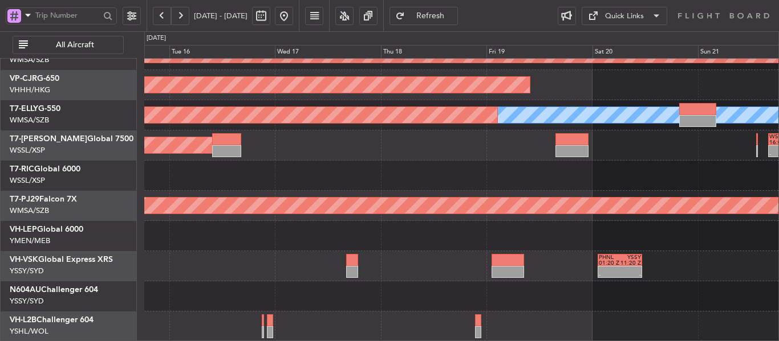
click at [389, 228] on div at bounding box center [461, 236] width 634 height 30
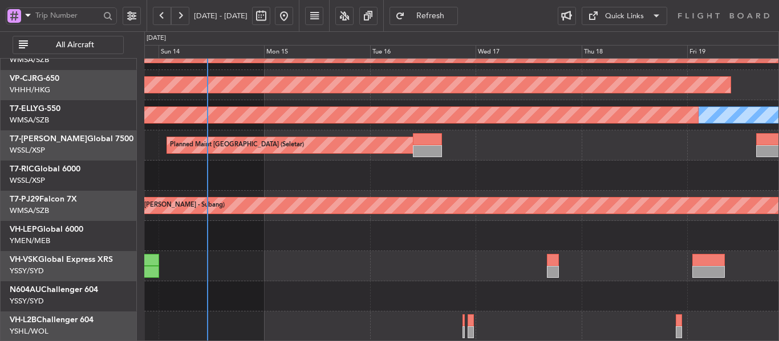
click at [446, 174] on div "Unplanned Maint [GEOGRAPHIC_DATA] (Sultan [PERSON_NAME] [PERSON_NAME] - Subang)…" at bounding box center [461, 145] width 634 height 393
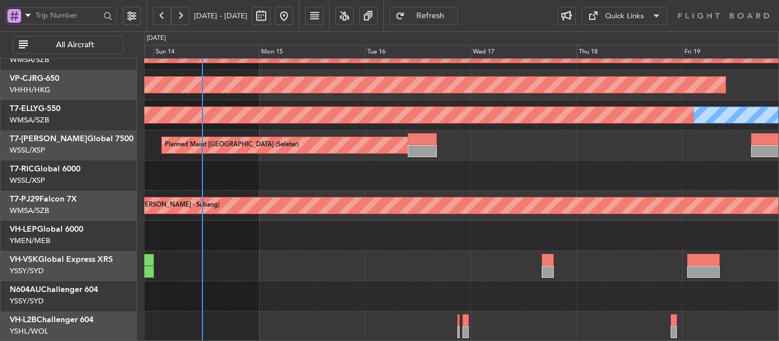
click at [395, 235] on div "Unplanned Maint [GEOGRAPHIC_DATA] (Sultan [PERSON_NAME] [PERSON_NAME] - Subang)…" at bounding box center [461, 145] width 634 height 393
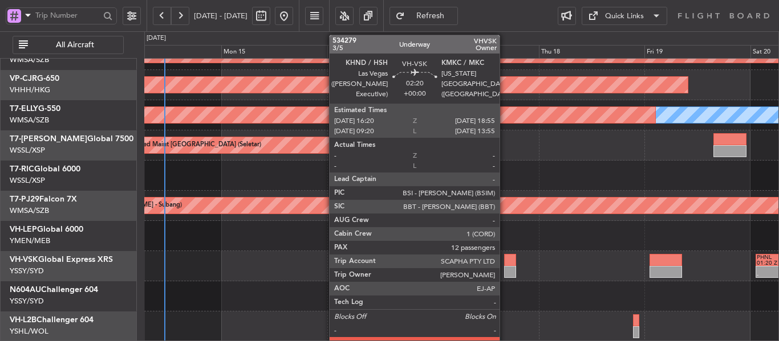
click at [506, 267] on div at bounding box center [509, 272] width 11 height 12
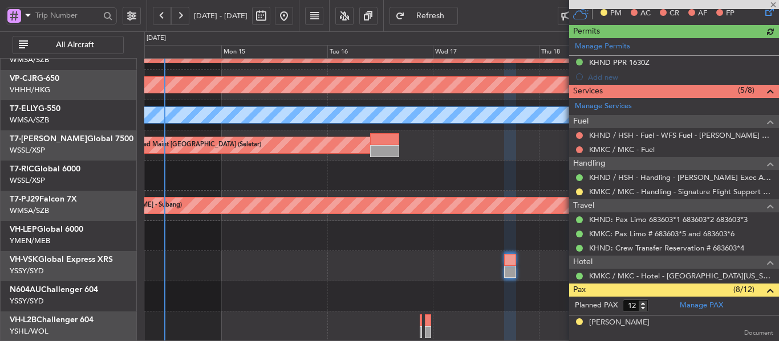
scroll to position [285, 0]
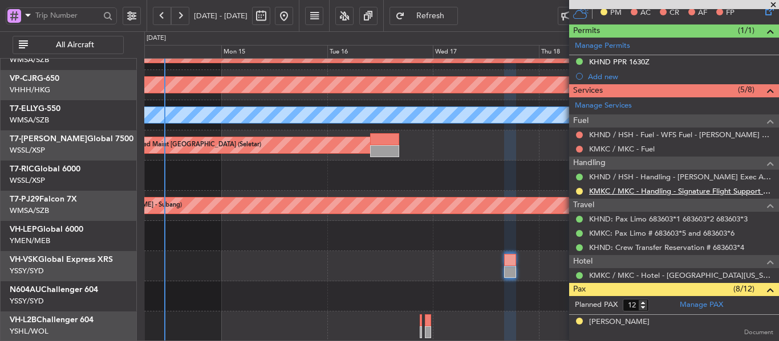
click at [654, 190] on link "KMKC / MKC - Handling - Signature Flight Support KMKC" at bounding box center [681, 191] width 184 height 10
click at [51, 111] on link "T7-ELLY G-550" at bounding box center [35, 109] width 51 height 8
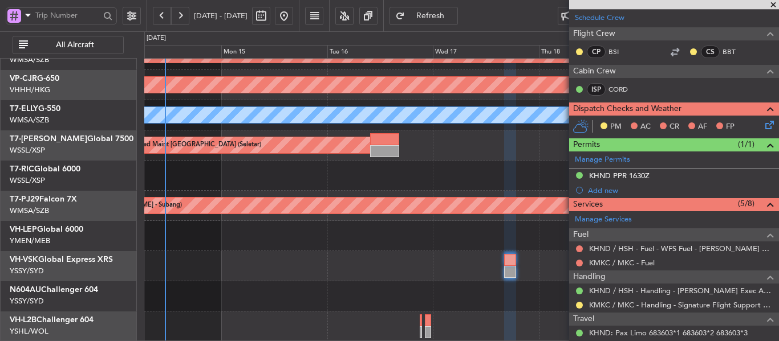
scroll to position [114, 0]
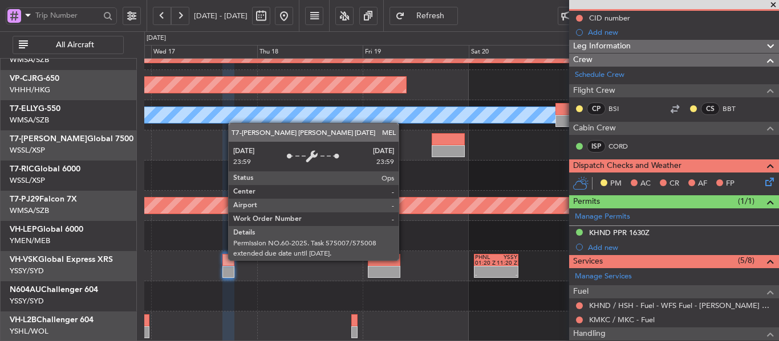
click at [198, 109] on div "Unplanned Maint [GEOGRAPHIC_DATA] (Sultan [PERSON_NAME] [PERSON_NAME] - Subang)…" at bounding box center [461, 145] width 634 height 393
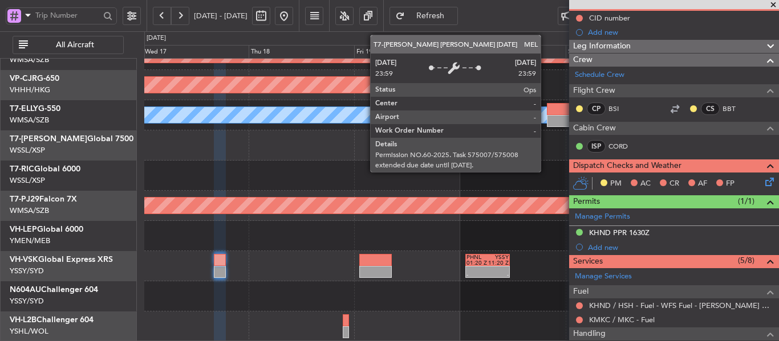
click at [546, 115] on div "MEL" at bounding box center [461, 115] width 1901 height 16
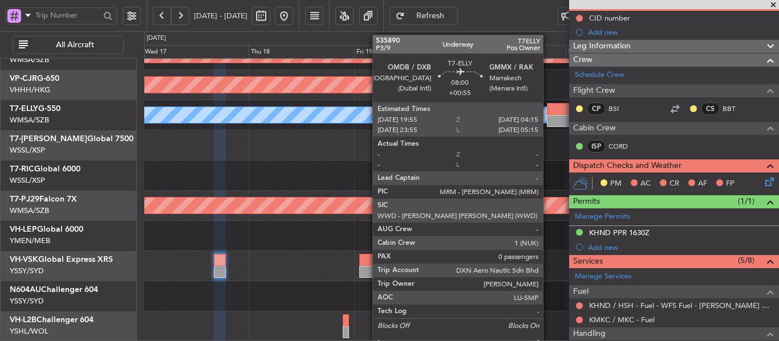
click at [548, 115] on div at bounding box center [565, 109] width 37 height 12
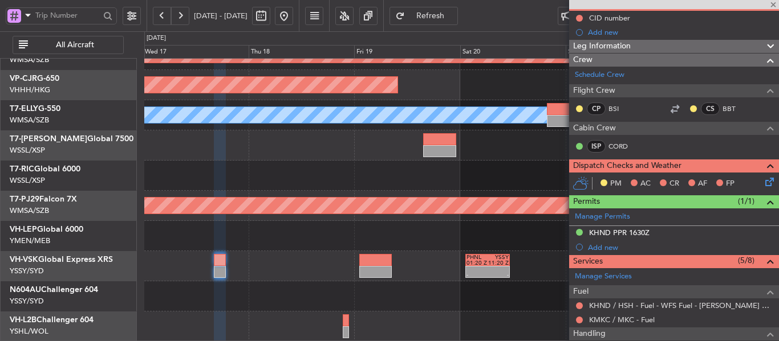
type input "+00:55"
type input "0"
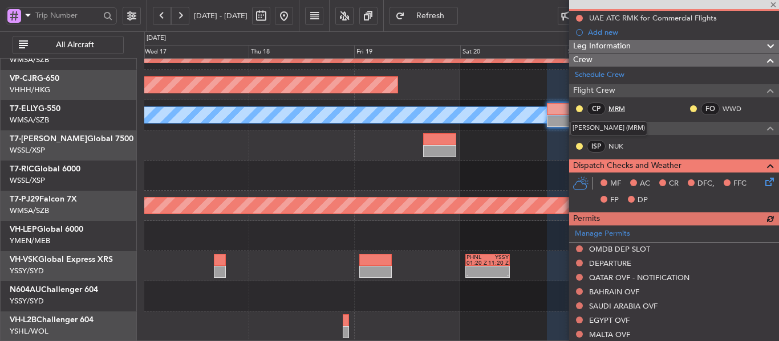
click at [619, 108] on link "MRM" at bounding box center [621, 109] width 26 height 10
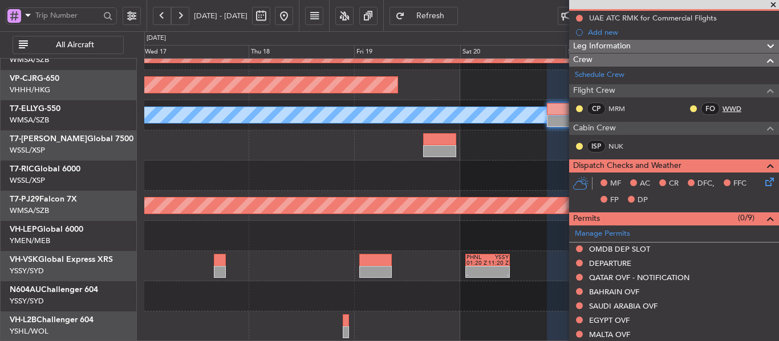
click at [725, 109] on link "WWD" at bounding box center [735, 109] width 26 height 10
